Goal: Information Seeking & Learning: Stay updated

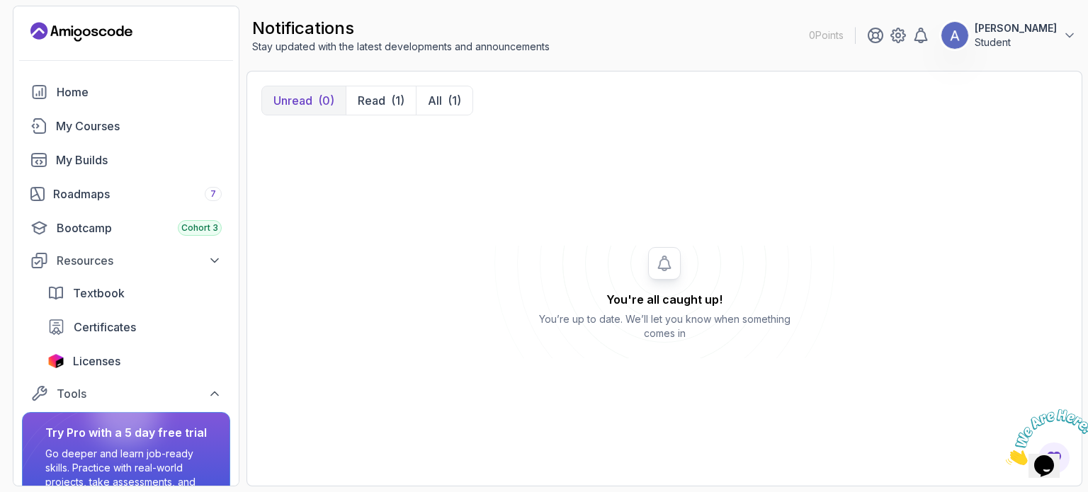
scroll to position [81, 0]
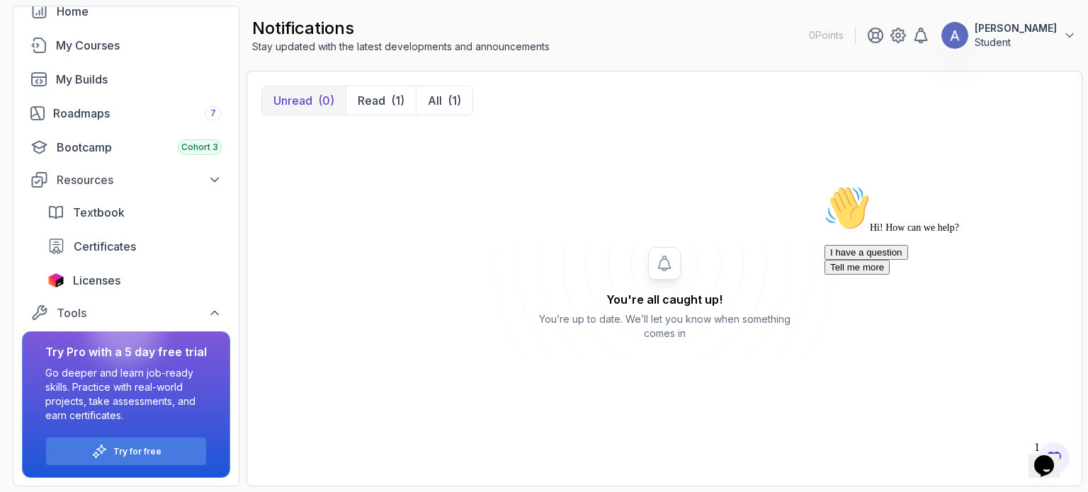
click at [825, 186] on icon "Chat attention grabber" at bounding box center [825, 186] width 0 height 0
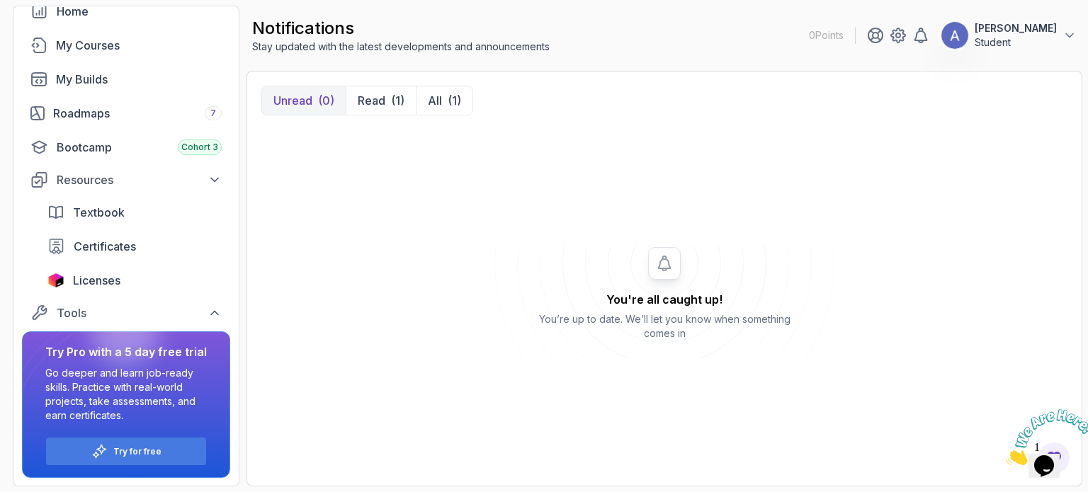
drag, startPoint x: 1082, startPoint y: 408, endPoint x: 2000, endPoint y: 798, distance: 997.6
click at [1006, 455] on icon "Close" at bounding box center [1006, 461] width 0 height 12
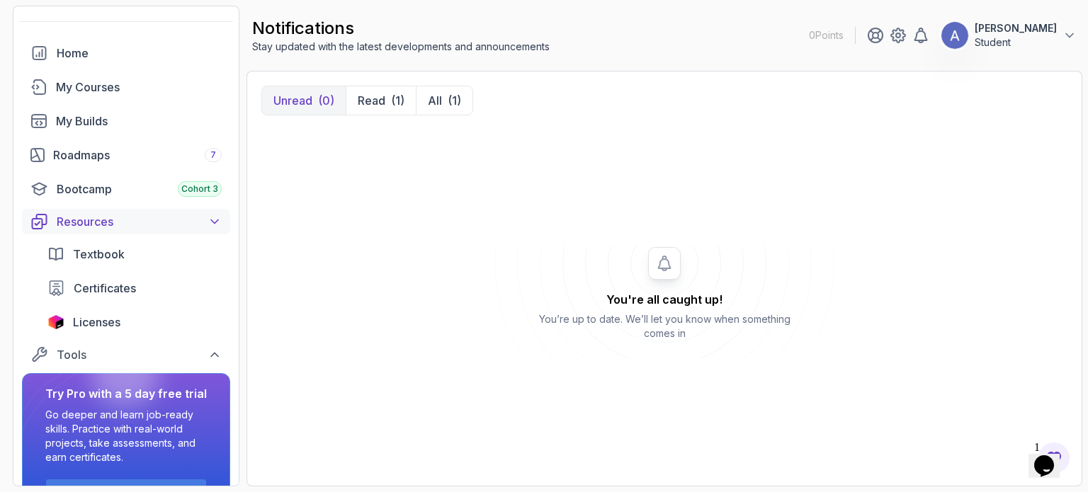
scroll to position [0, 0]
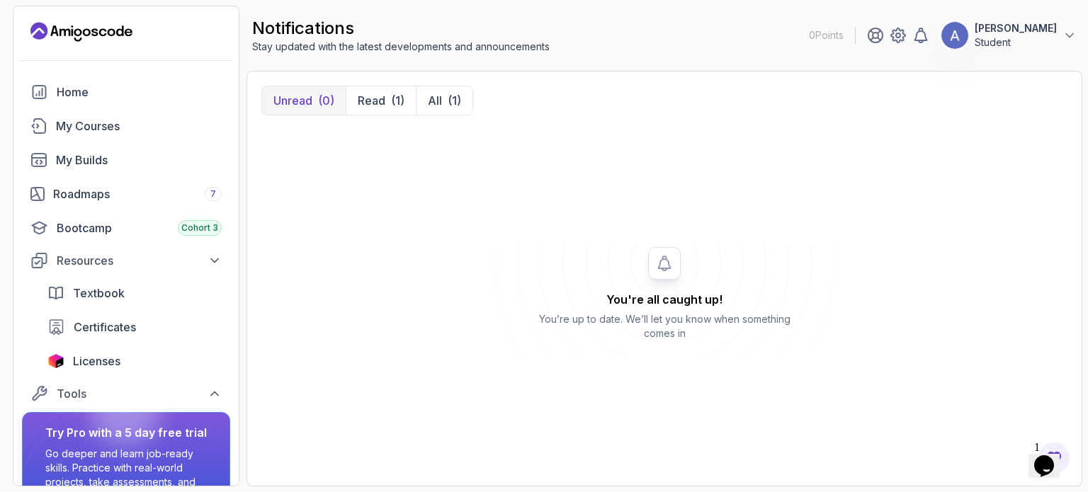
drag, startPoint x: 156, startPoint y: 247, endPoint x: 382, endPoint y: 324, distance: 239.0
click at [382, 324] on div "You're all caught up! You’re up to date. We’ll let you know when something come…" at bounding box center [664, 302] width 806 height 113
drag, startPoint x: 325, startPoint y: 199, endPoint x: 682, endPoint y: 324, distance: 378.4
click at [682, 324] on div "You're all caught up! You’re up to date. We’ll let you know when something come…" at bounding box center [664, 301] width 806 height 339
click at [681, 323] on p "You’re up to date. We’ll let you know when something comes in" at bounding box center [664, 326] width 262 height 28
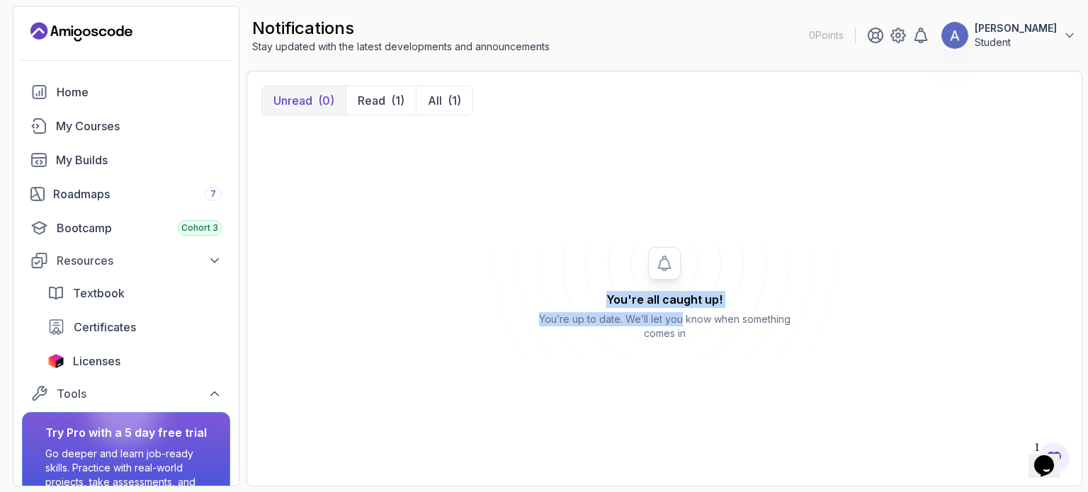
click at [679, 324] on p "You’re up to date. We’ll let you know when something comes in" at bounding box center [664, 326] width 262 height 28
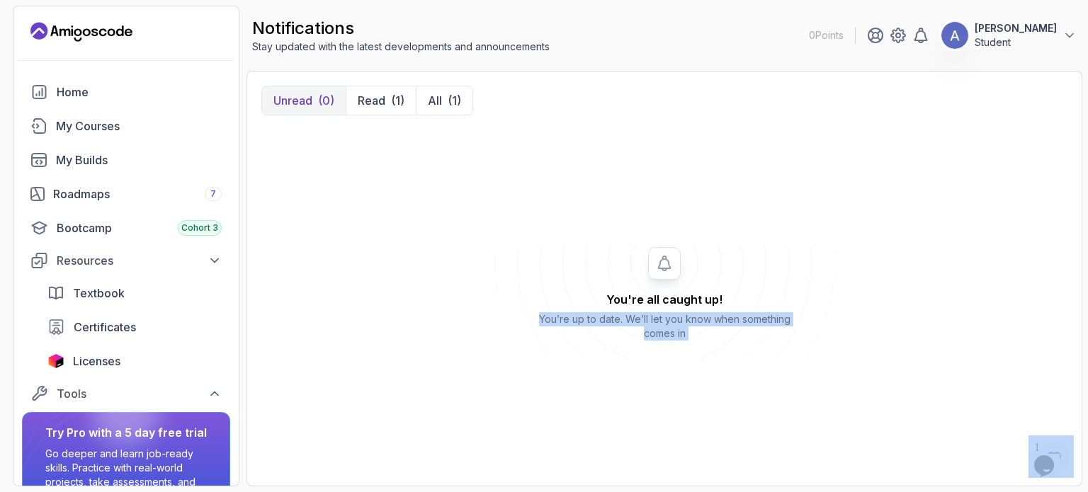
drag, startPoint x: 679, startPoint y: 324, endPoint x: 669, endPoint y: 319, distance: 11.1
click at [677, 319] on p "You’re up to date. We’ll let you know when something comes in" at bounding box center [664, 326] width 262 height 28
click at [655, 356] on div "You're all caught up! You’re up to date. We’ll let you know when something come…" at bounding box center [664, 324] width 262 height 67
